Goal: Task Accomplishment & Management: Manage account settings

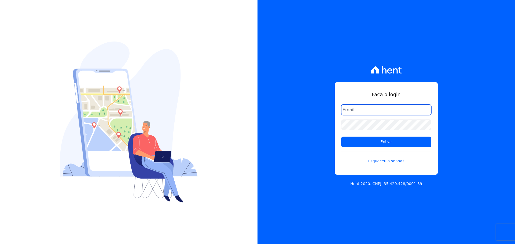
click at [361, 110] on input "email" at bounding box center [386, 110] width 90 height 11
type input "[EMAIL_ADDRESS][DOMAIN_NAME]"
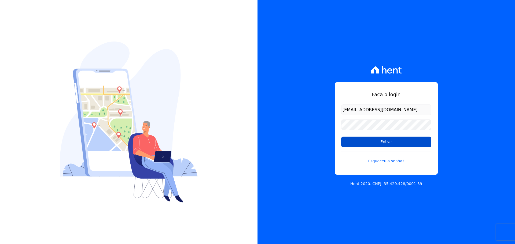
click at [388, 145] on input "Entrar" at bounding box center [386, 142] width 90 height 11
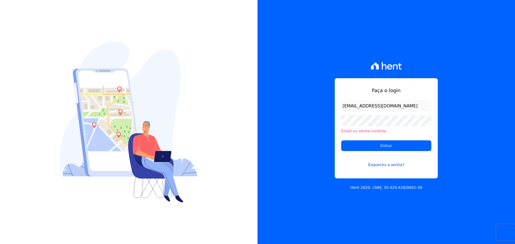
click at [388, 164] on link "Esqueceu a senha?" at bounding box center [386, 162] width 90 height 12
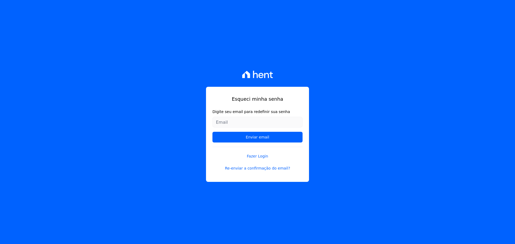
click at [239, 123] on input "Digite seu email para redefinir sua senha" at bounding box center [257, 122] width 90 height 11
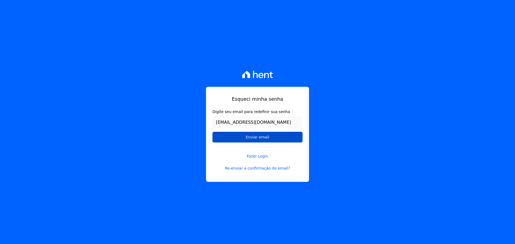
click at [253, 138] on input "Enviar email" at bounding box center [257, 137] width 90 height 11
click at [272, 138] on input "Enviar email" at bounding box center [257, 137] width 90 height 11
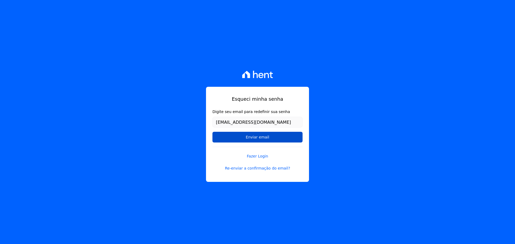
click at [272, 138] on input "Enviar email" at bounding box center [257, 137] width 90 height 11
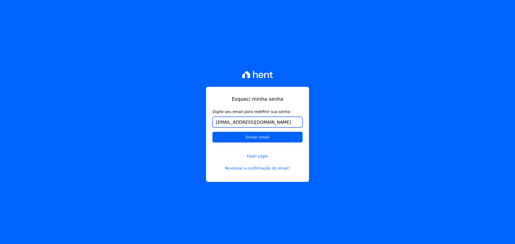
click at [270, 123] on input "[EMAIL_ADDRESS][DOMAIN_NAME]" at bounding box center [257, 122] width 90 height 11
drag, startPoint x: 275, startPoint y: 122, endPoint x: 189, endPoint y: 122, distance: 86.1
click at [189, 122] on div "Esqueci minha senha Digite seu email para redefinir sua senha bressanalice433@g…" at bounding box center [257, 122] width 515 height 244
type input "bressanali2k18@gmail.com"
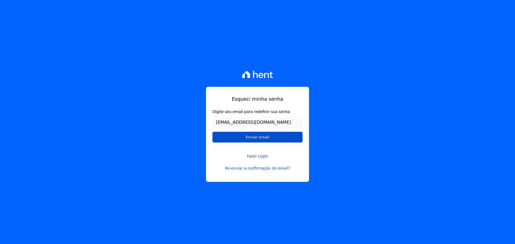
click at [269, 139] on input "Enviar email" at bounding box center [257, 137] width 90 height 11
click at [265, 169] on link "Re-enviar a confirmação do email?" at bounding box center [257, 169] width 90 height 6
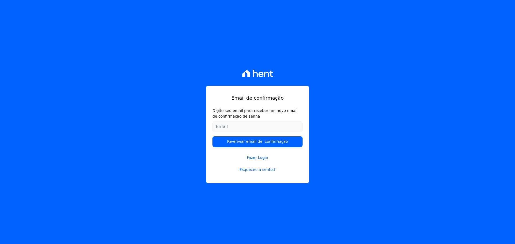
click at [249, 127] on input "Digite seu email para receber um novo email de confirmação de senha" at bounding box center [257, 126] width 90 height 11
type input "[EMAIL_ADDRESS][DOMAIN_NAME]"
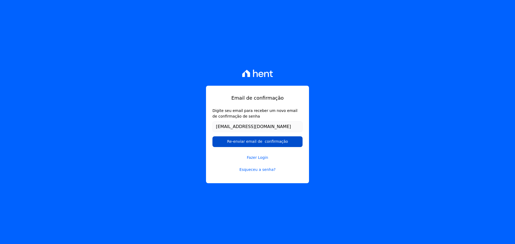
click at [259, 142] on input "Re-enviar email de confirmação" at bounding box center [257, 141] width 90 height 11
click at [269, 144] on input "Re-enviar email de confirmação" at bounding box center [257, 141] width 90 height 11
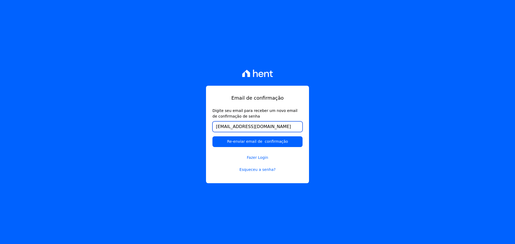
click at [270, 126] on input "[EMAIL_ADDRESS][DOMAIN_NAME]" at bounding box center [257, 126] width 90 height 11
click at [257, 171] on link "Esqueceu a senha?" at bounding box center [257, 170] width 90 height 6
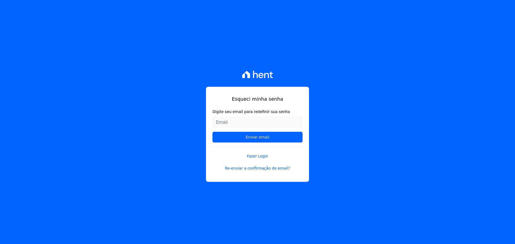
click at [258, 75] on icon at bounding box center [257, 75] width 31 height 8
